Goal: Information Seeking & Learning: Learn about a topic

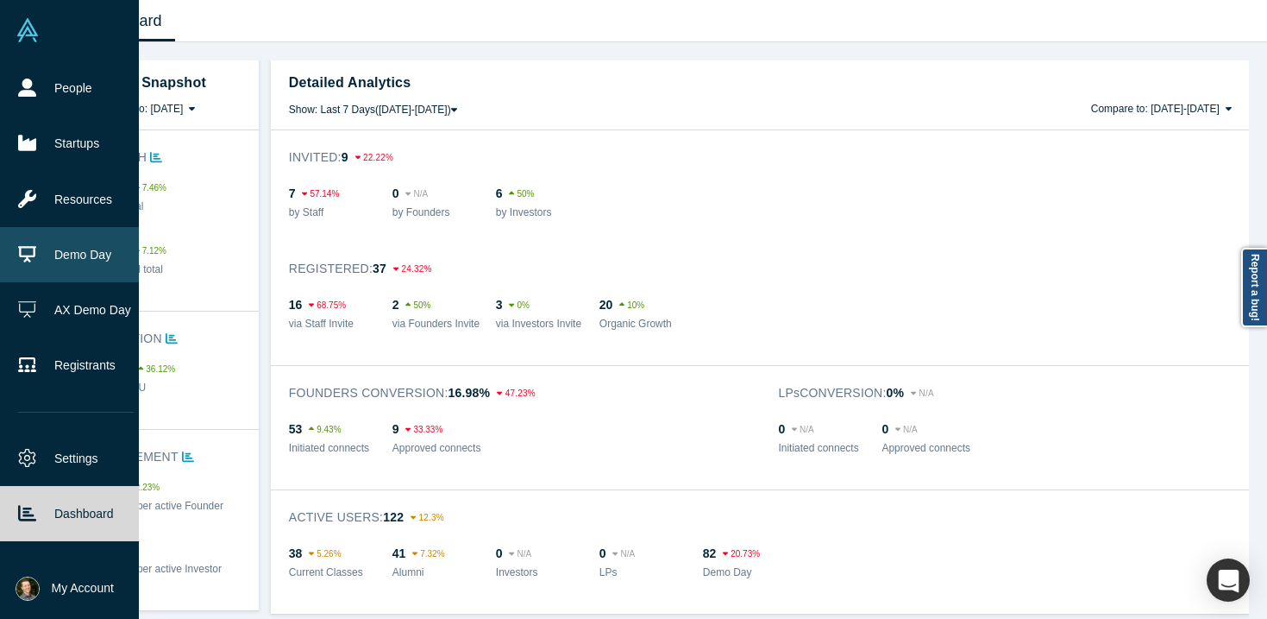
click at [67, 259] on link "Demo Day" at bounding box center [76, 254] width 152 height 55
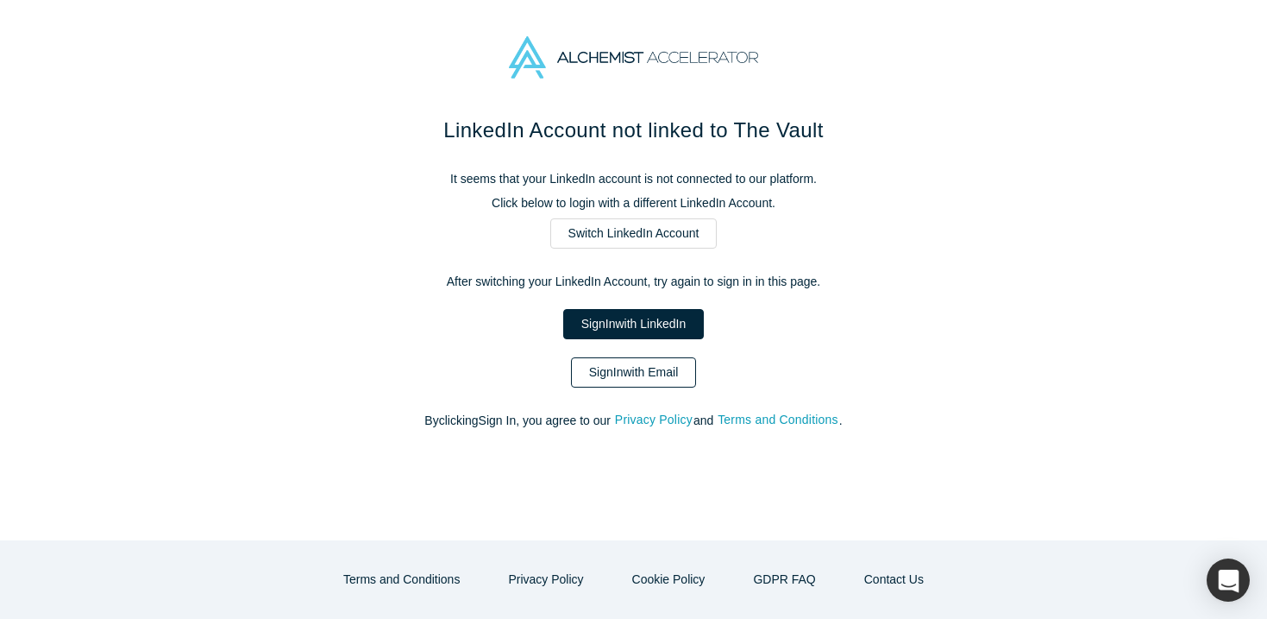
click at [622, 368] on link "Sign In with Email" at bounding box center [634, 372] width 126 height 30
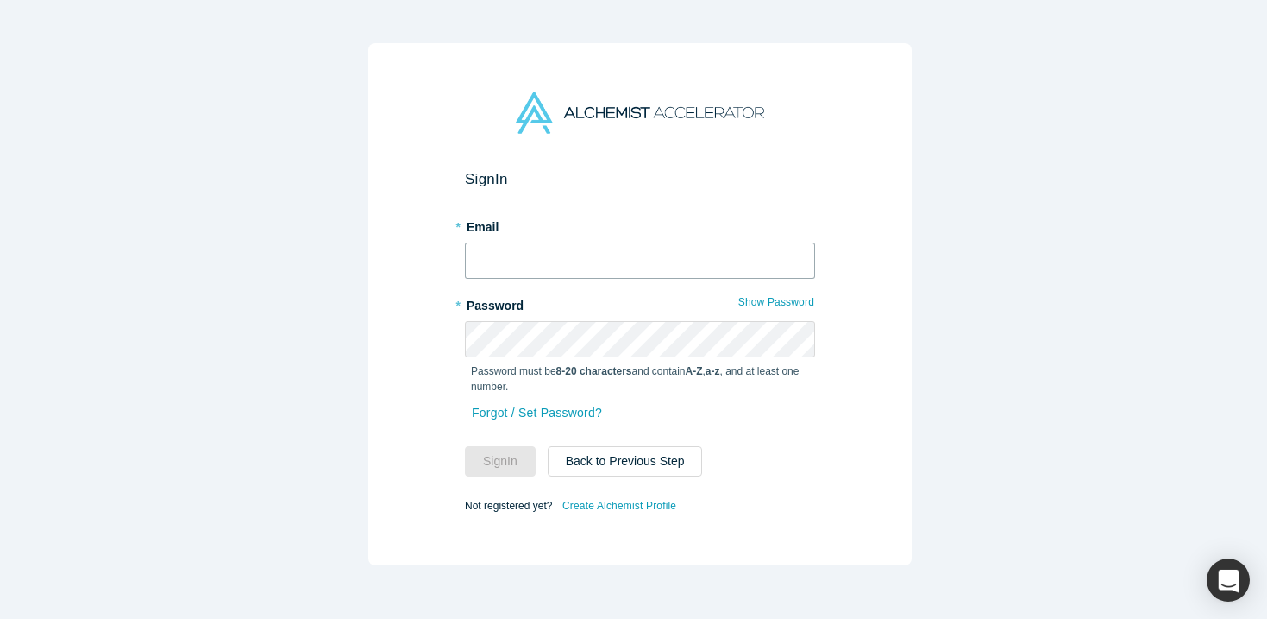
click at [606, 246] on input "text" at bounding box center [640, 260] width 350 height 36
type input "[EMAIL_ADDRESS][DOMAIN_NAME]"
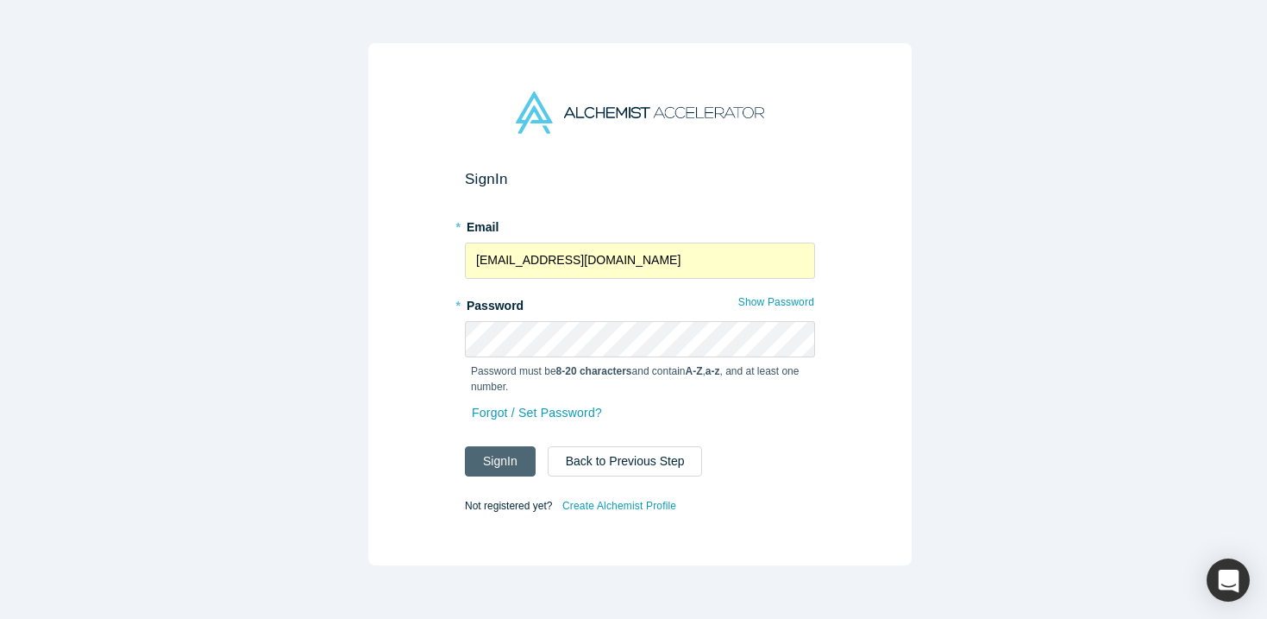
click at [499, 456] on button "Sign In" at bounding box center [500, 461] width 71 height 30
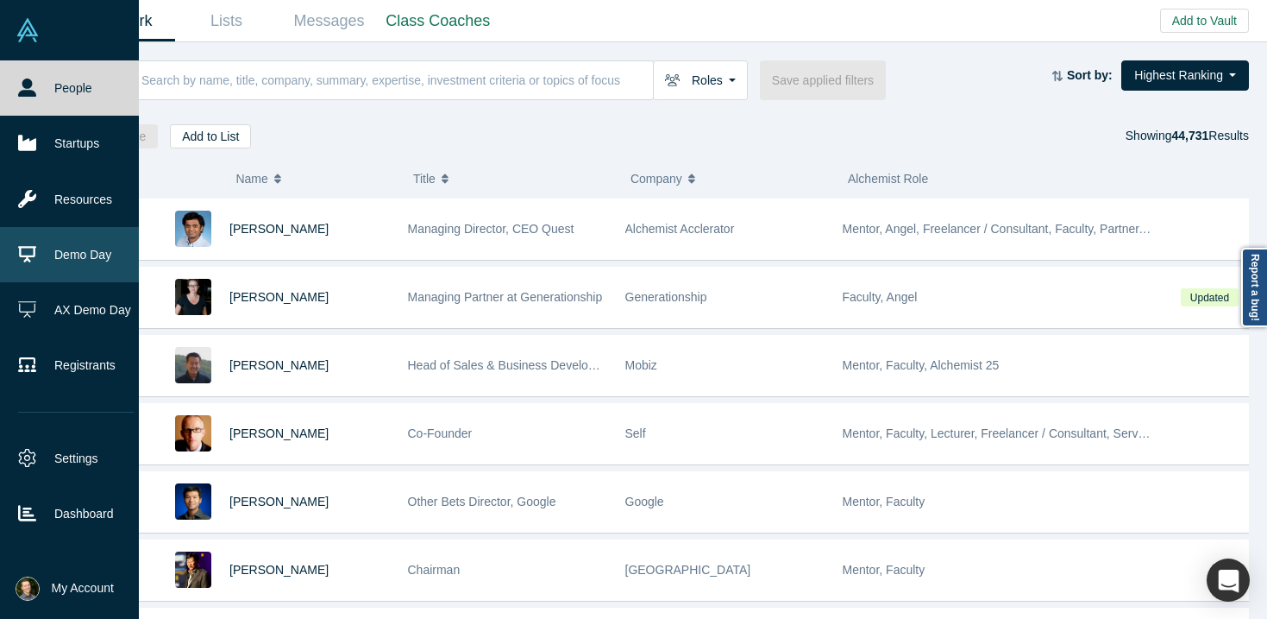
click at [45, 261] on link "Demo Day" at bounding box center [76, 254] width 152 height 55
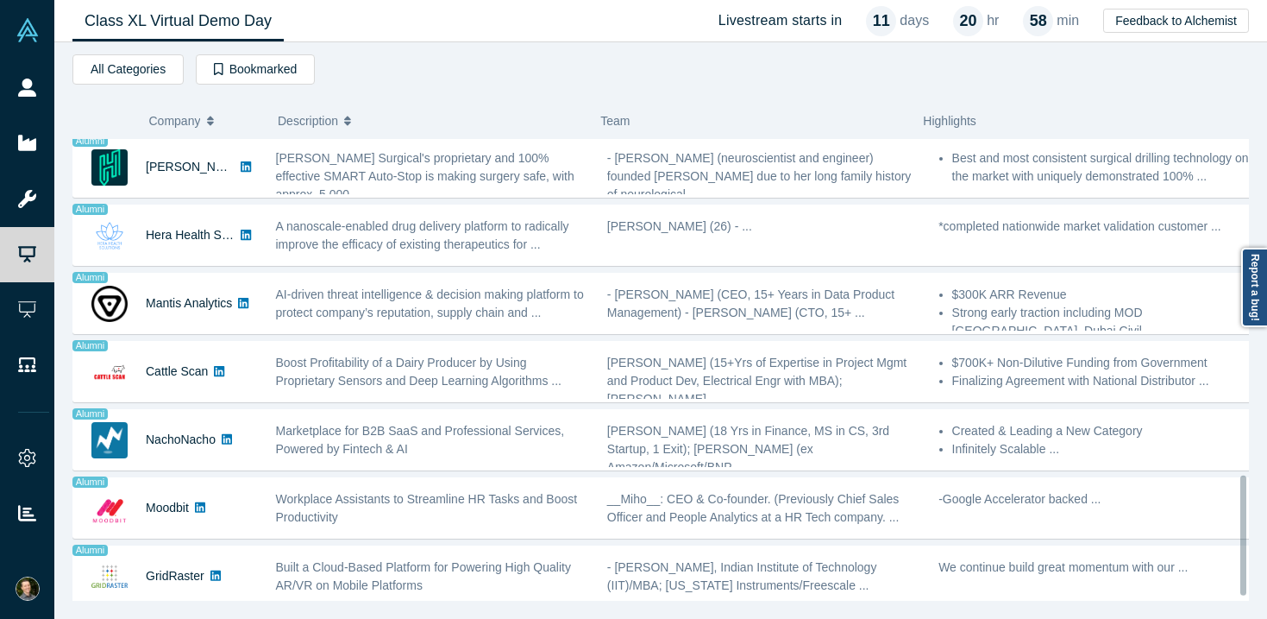
scroll to position [1310, 0]
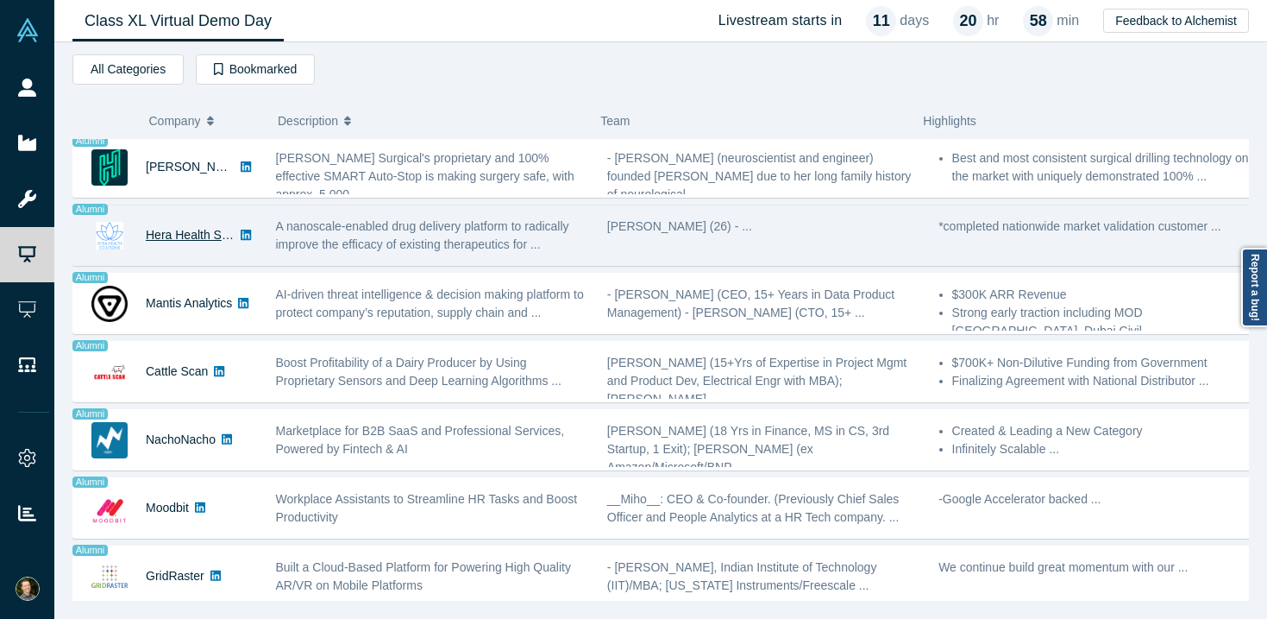
click at [161, 228] on link "Hera Health Solutions" at bounding box center [204, 235] width 117 height 14
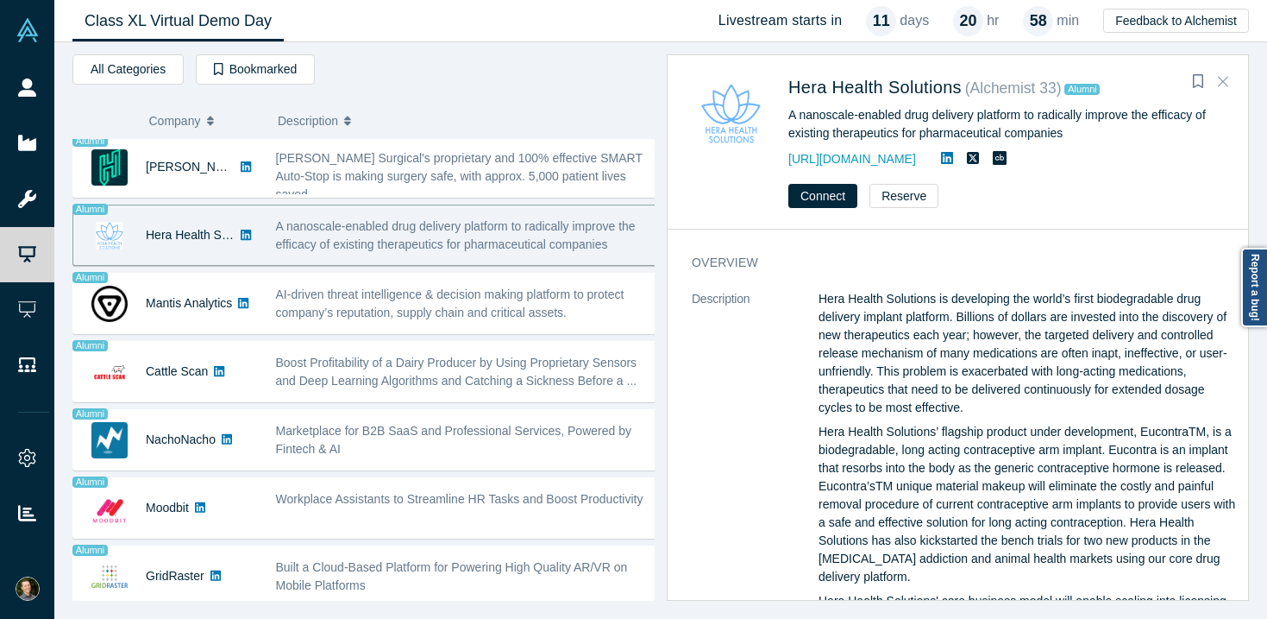
click at [1221, 79] on icon "Close" at bounding box center [1223, 81] width 10 height 16
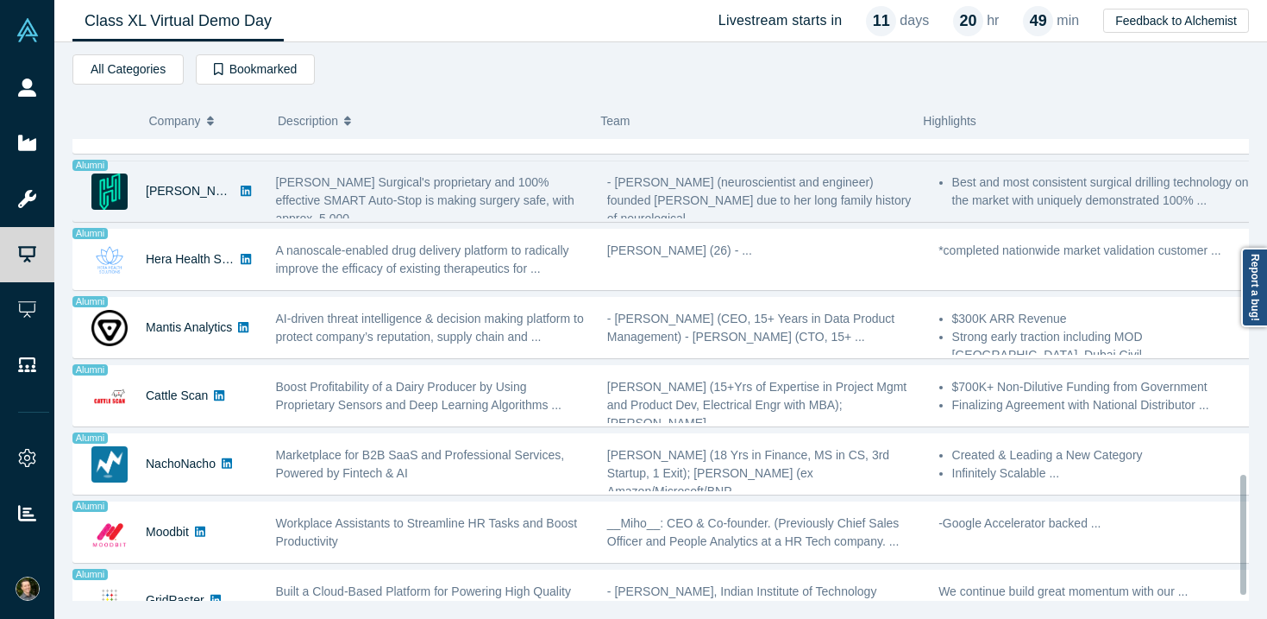
scroll to position [1251, 0]
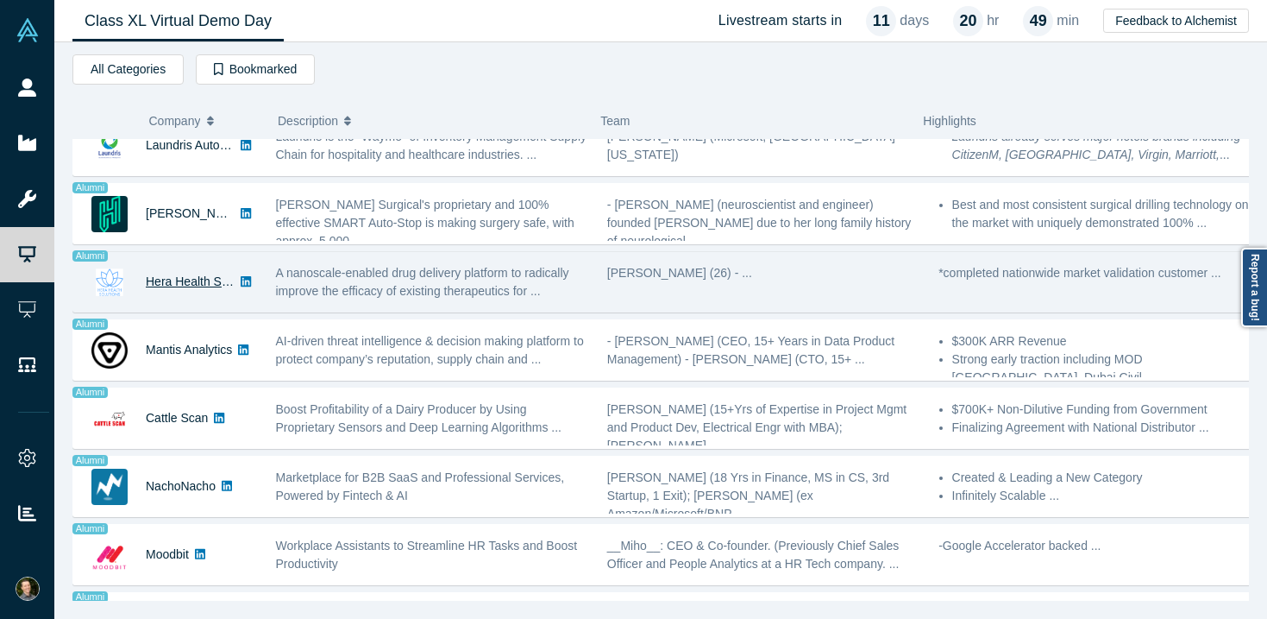
click at [154, 284] on link "Hera Health Solutions" at bounding box center [204, 281] width 117 height 14
